Goal: Task Accomplishment & Management: Complete application form

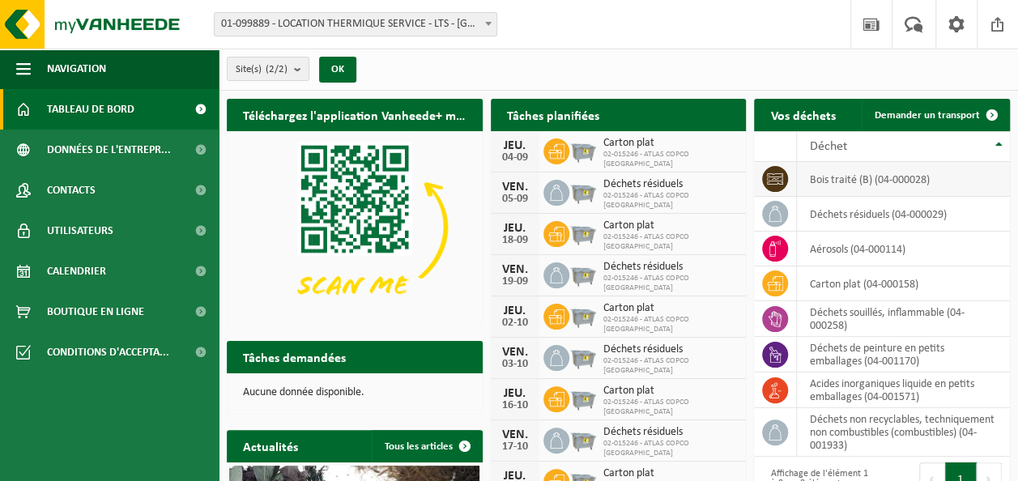
click at [837, 178] on td "bois traité (B) (04-000028)" at bounding box center [903, 179] width 213 height 35
click at [773, 181] on icon at bounding box center [775, 179] width 16 height 16
click at [957, 115] on span "Demander un transport" at bounding box center [927, 115] width 105 height 11
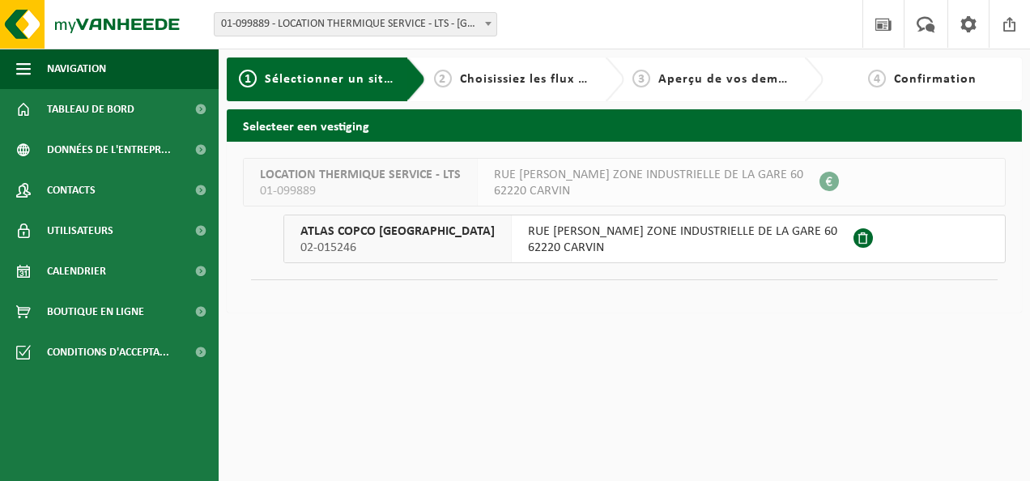
click at [695, 238] on span "RUE [PERSON_NAME] ZONE INDUSTRIELLE DE LA GARE 60" at bounding box center [682, 232] width 309 height 16
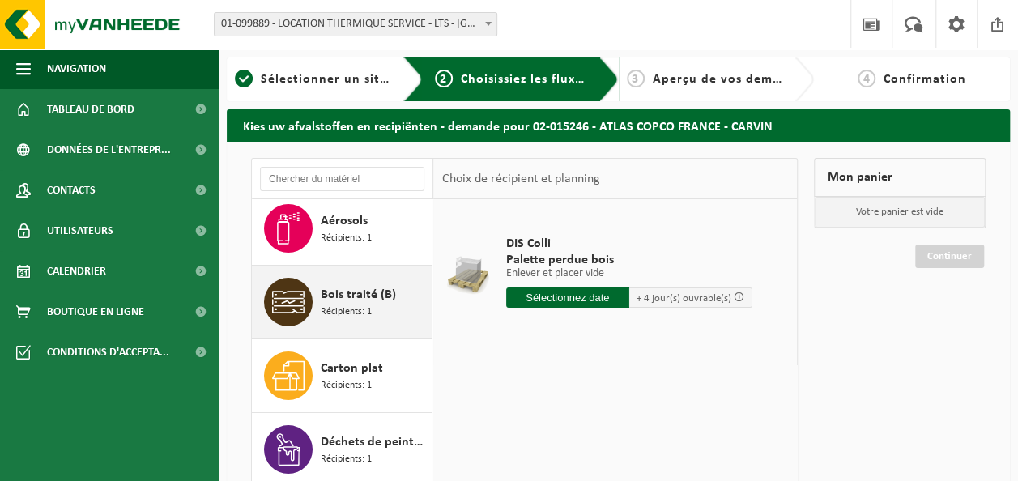
click at [384, 306] on div "Bois traité (B) Récipients: 1" at bounding box center [374, 302] width 107 height 49
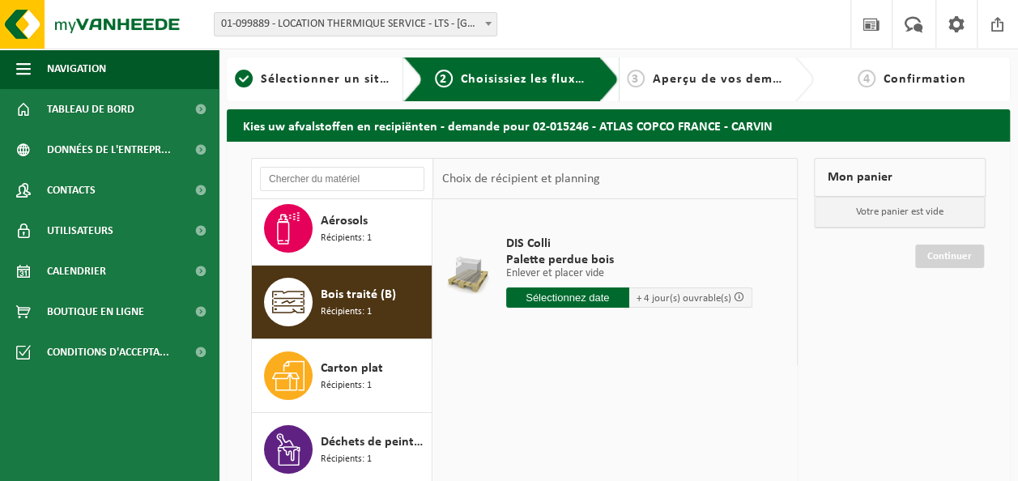
scroll to position [100, 0]
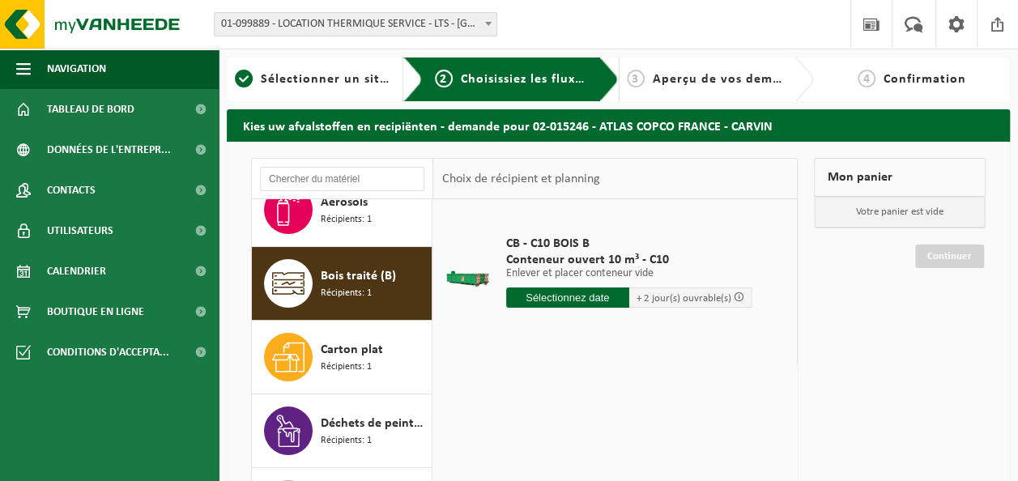
click at [564, 298] on input "text" at bounding box center [567, 297] width 123 height 20
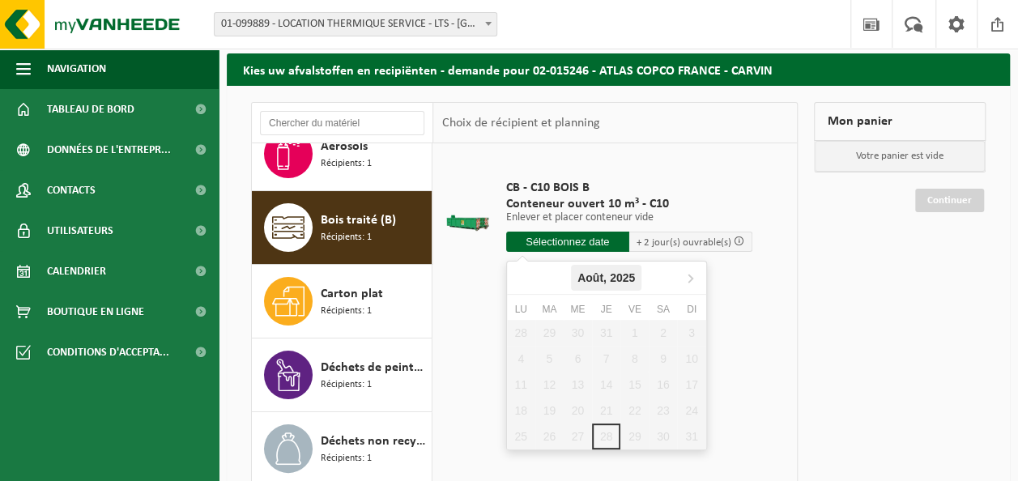
scroll to position [81, 0]
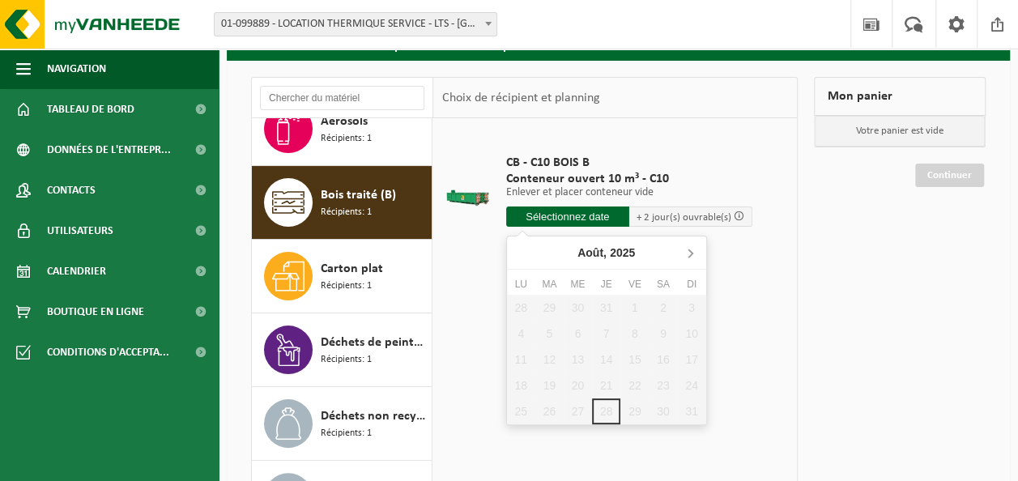
click at [693, 252] on icon at bounding box center [690, 253] width 26 height 26
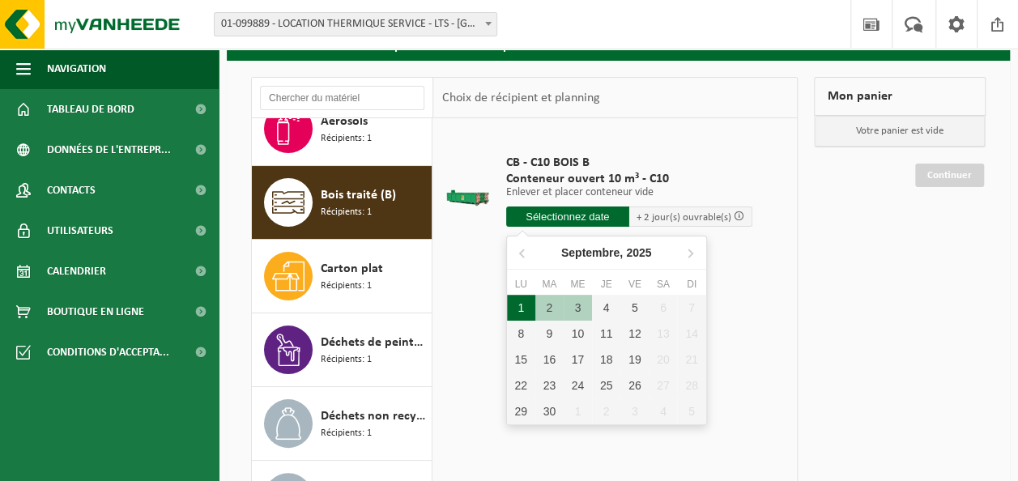
click at [520, 305] on div "1" at bounding box center [521, 308] width 28 height 26
type input "à partir de 2025-09-01"
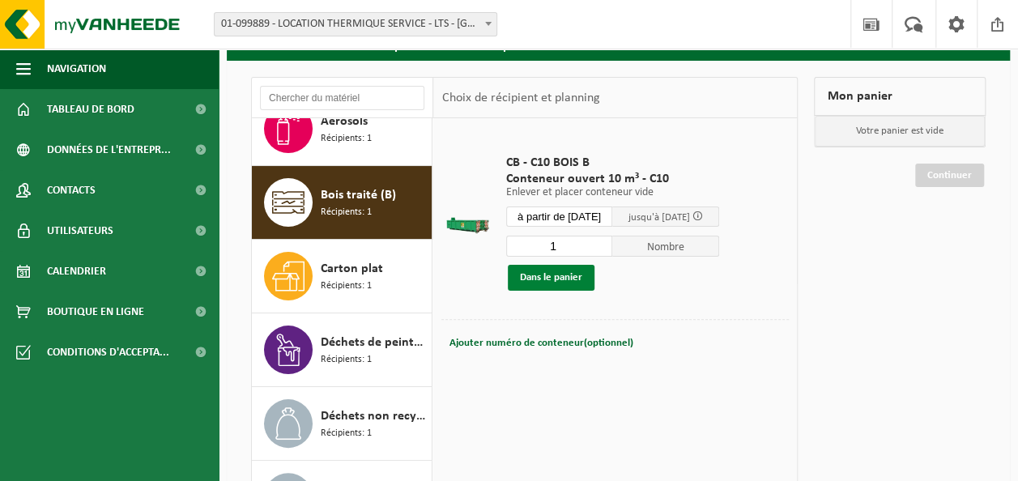
click at [551, 275] on button "Dans le panier" at bounding box center [551, 278] width 87 height 26
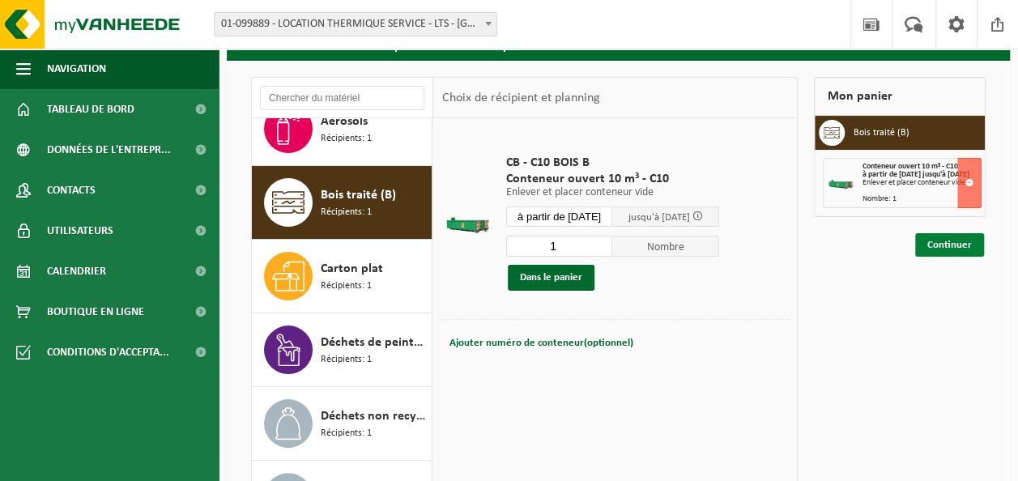
click at [946, 250] on link "Continuer" at bounding box center [949, 244] width 69 height 23
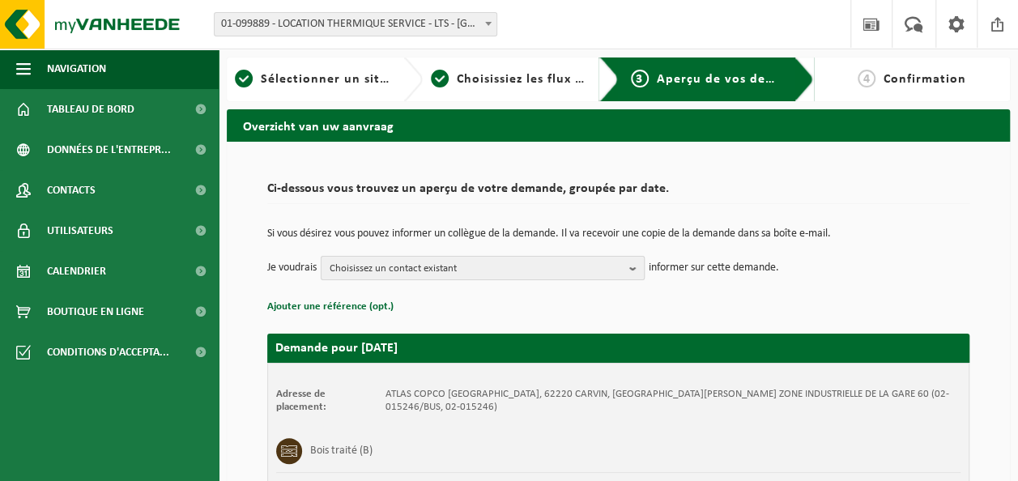
click at [602, 258] on span "Choisissez un contact existant" at bounding box center [476, 269] width 293 height 24
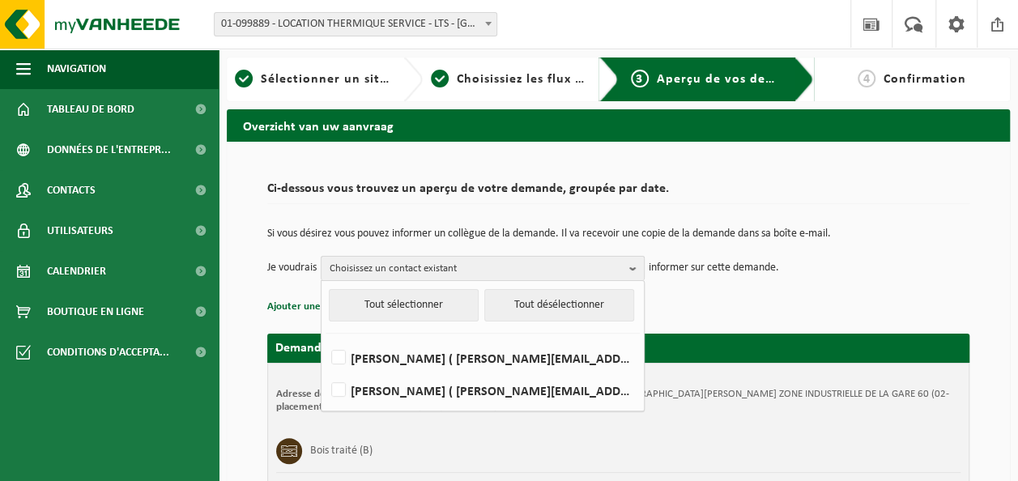
click at [586, 267] on span "Choisissez un contact existant" at bounding box center [476, 269] width 293 height 24
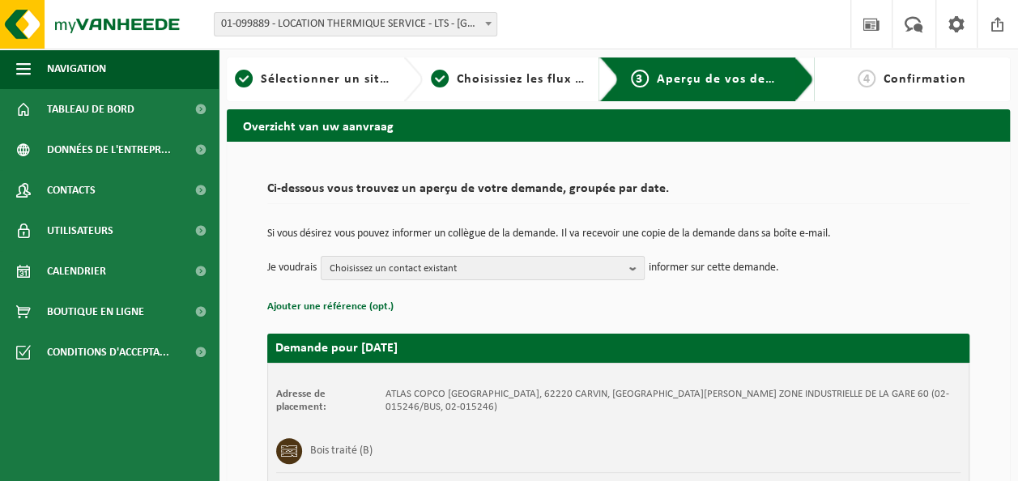
click at [688, 269] on p "informer sur cette demande." at bounding box center [714, 268] width 130 height 24
click at [612, 260] on span "Choisissez un contact existant" at bounding box center [476, 269] width 293 height 24
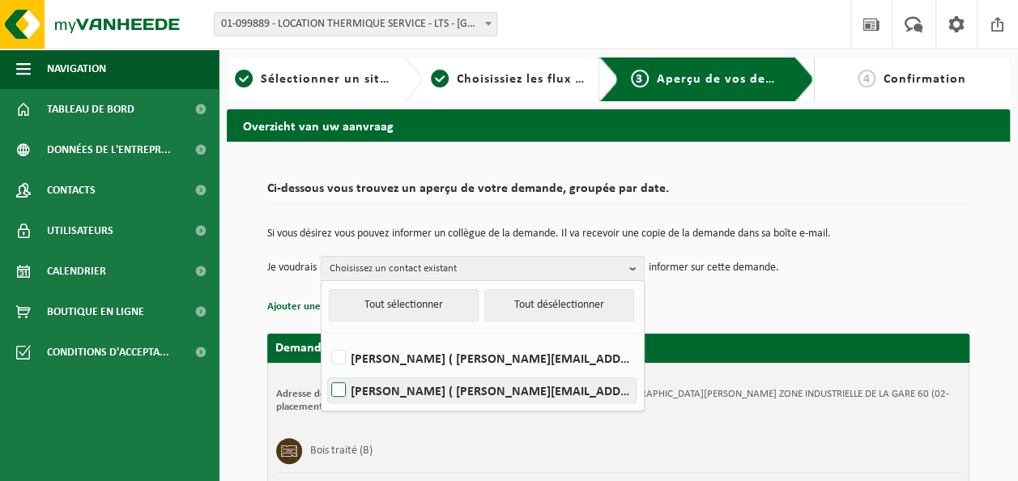
click at [494, 385] on label "JOEL MATHY ( joel.mathy@atlascopco.com )" at bounding box center [482, 390] width 308 height 24
click at [326, 370] on input "JOEL MATHY ( joel.mathy@atlascopco.com )" at bounding box center [325, 369] width 1 height 1
checkbox input "true"
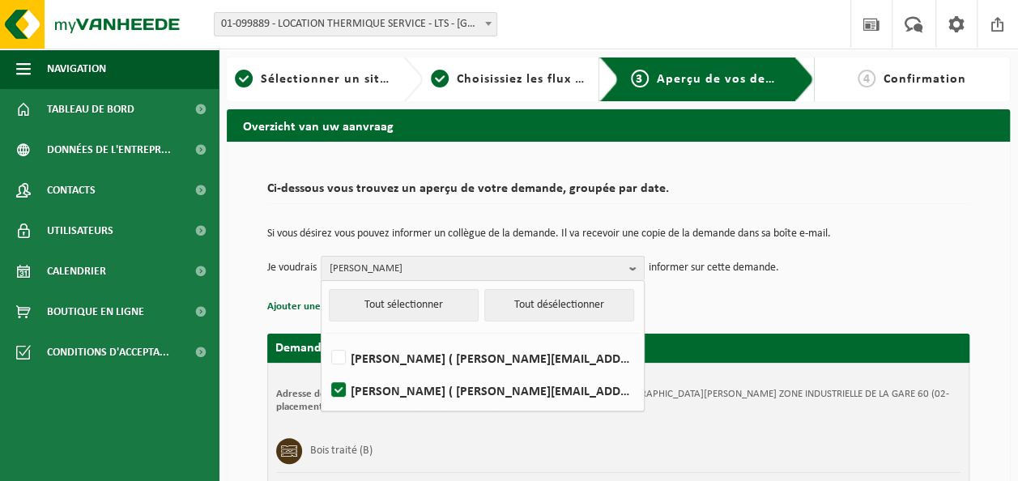
click at [722, 300] on p "Ajouter une référence (opt.)" at bounding box center [618, 306] width 702 height 21
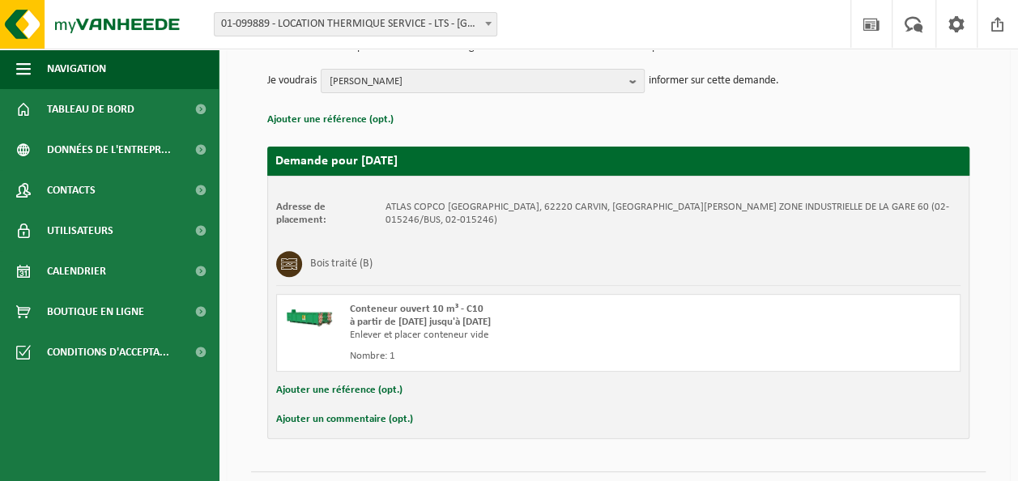
scroll to position [211, 0]
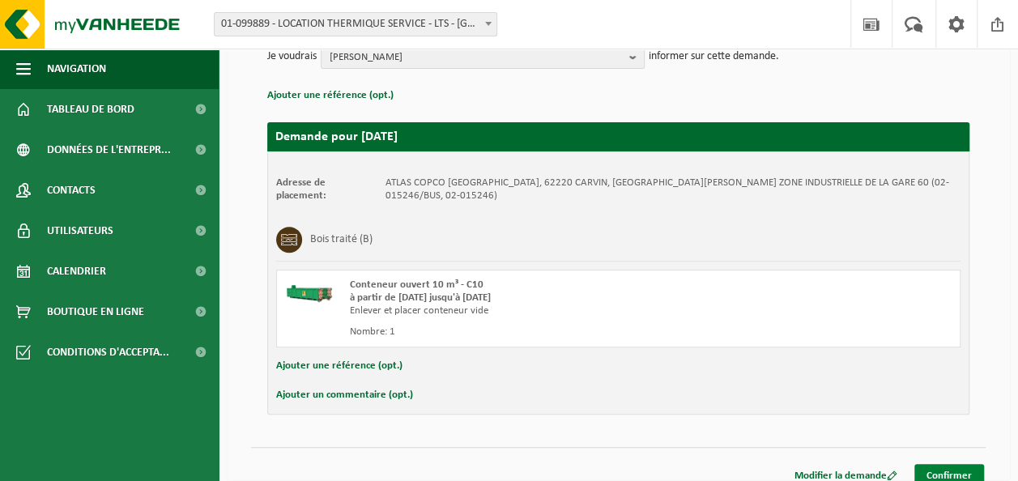
click at [949, 464] on link "Confirmer" at bounding box center [949, 475] width 70 height 23
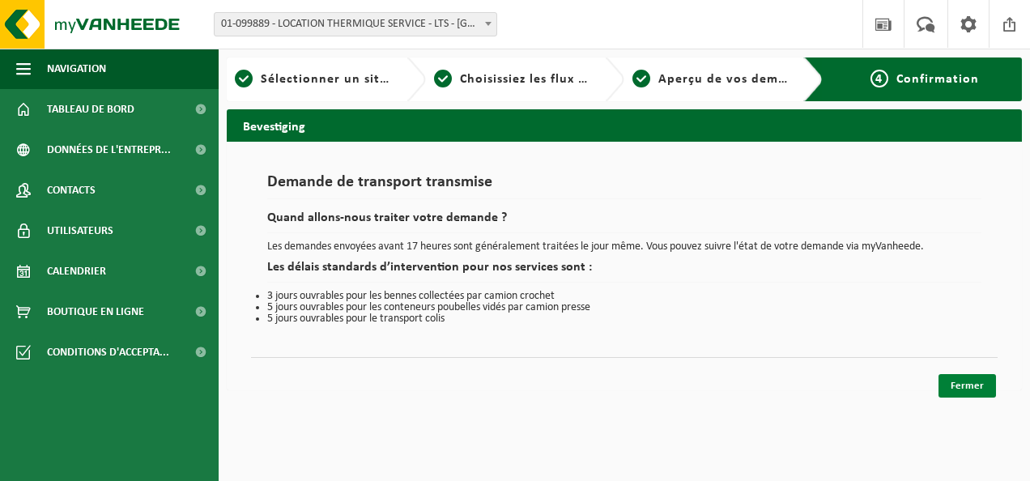
click at [977, 385] on link "Fermer" at bounding box center [967, 385] width 57 height 23
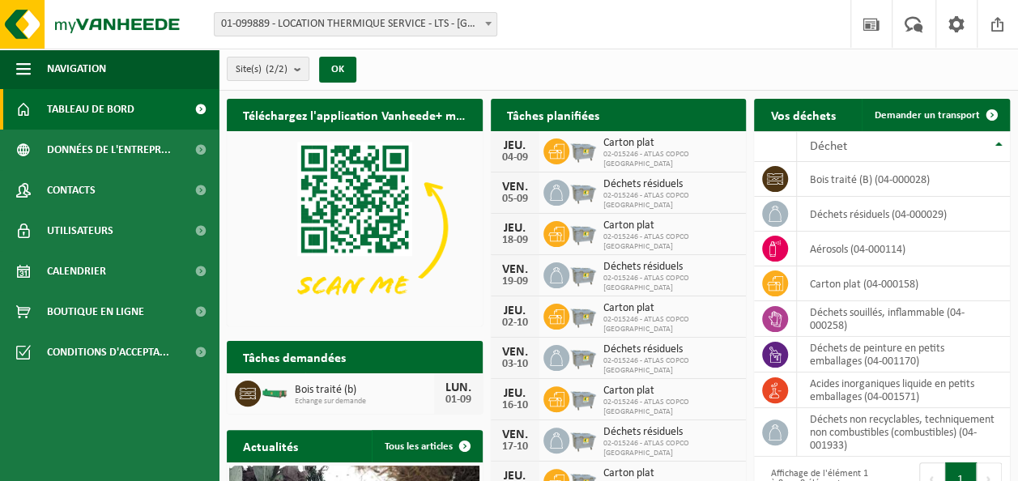
click at [489, 32] on span at bounding box center [488, 23] width 16 height 21
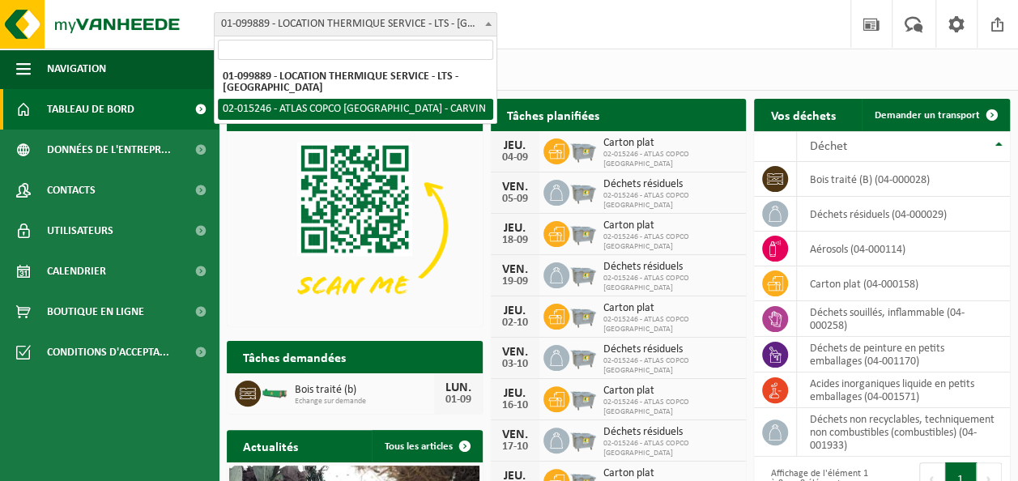
select select "28761"
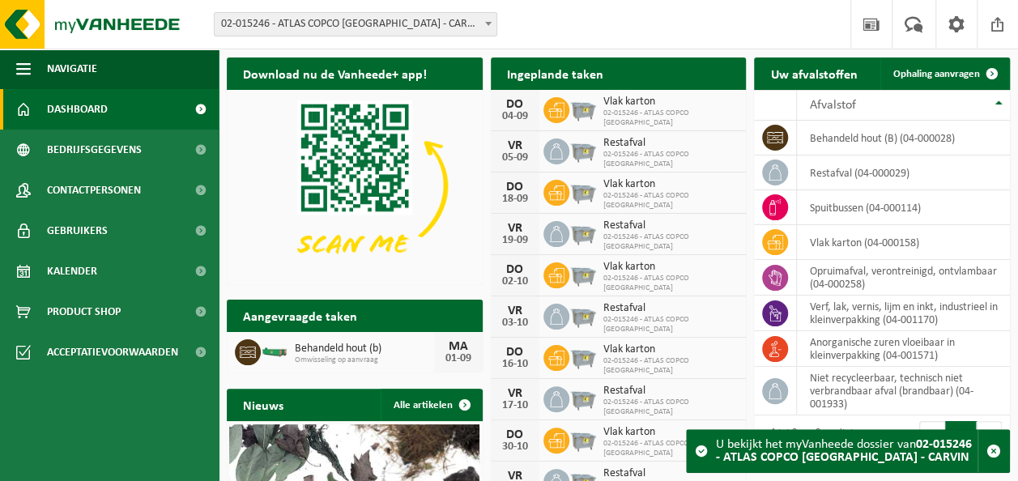
drag, startPoint x: 612, startPoint y: 99, endPoint x: 583, endPoint y: 15, distance: 89.1
click at [583, 15] on div "Vestiging: 01-099889 - LOCATION THERMIQUE SERVICE - LTS - CARVIN 02-015246 - AT…" at bounding box center [509, 24] width 1018 height 49
